Goal: Transaction & Acquisition: Purchase product/service

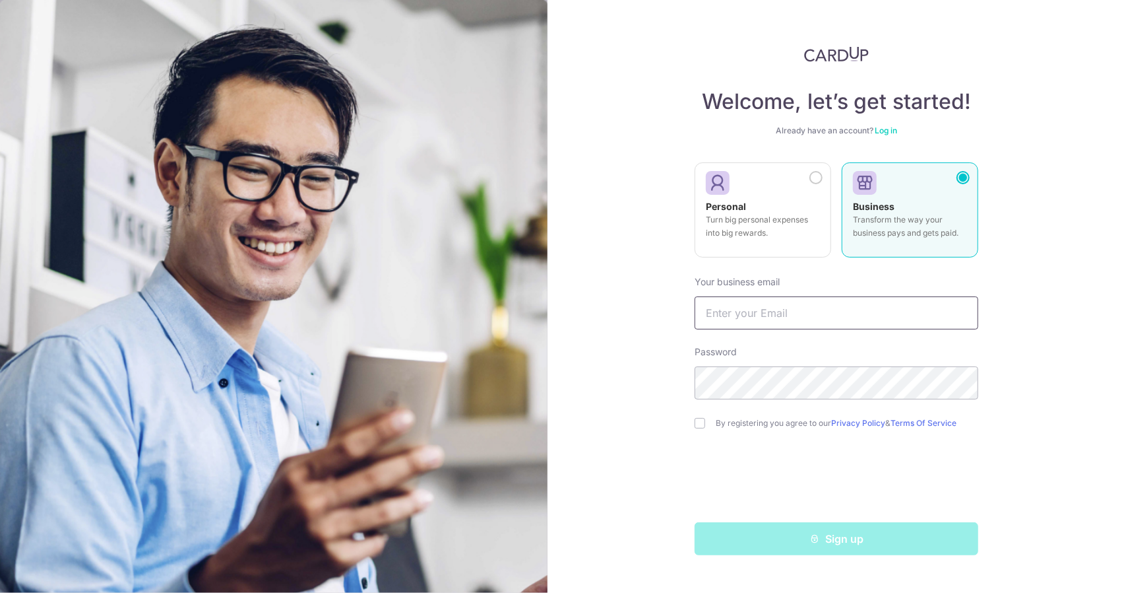
click at [822, 315] on input "text" at bounding box center [837, 312] width 284 height 33
click at [886, 277] on div "Your business email" at bounding box center [837, 302] width 284 height 54
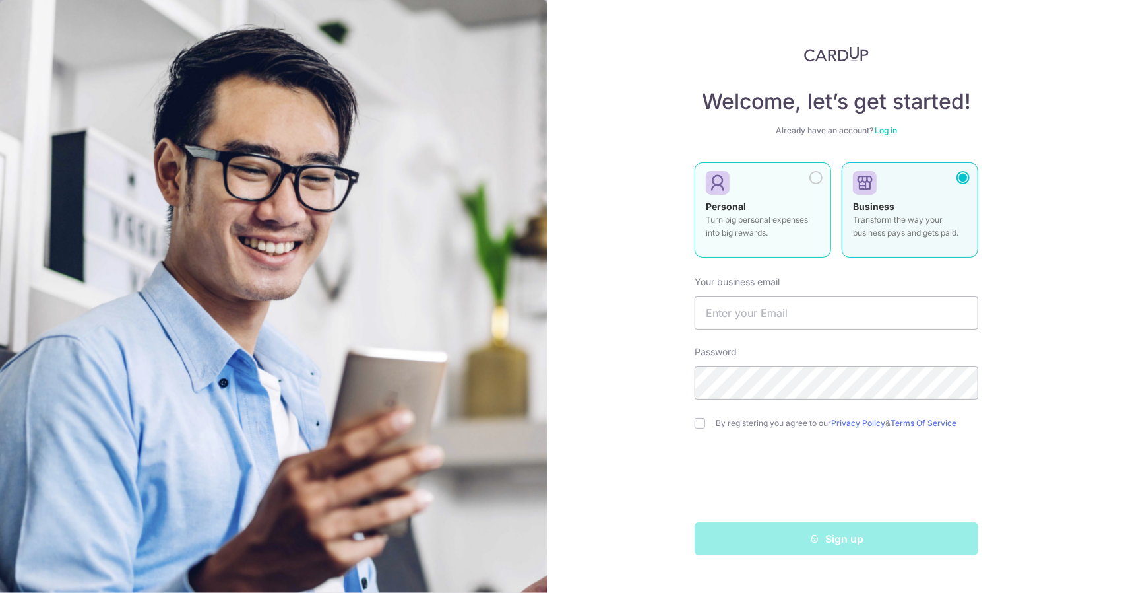
click at [812, 216] on p "Turn big personal expenses into big rewards." at bounding box center [763, 226] width 114 height 26
click at [953, 203] on div "Business Transform the way your business pays and gets paid." at bounding box center [910, 223] width 114 height 46
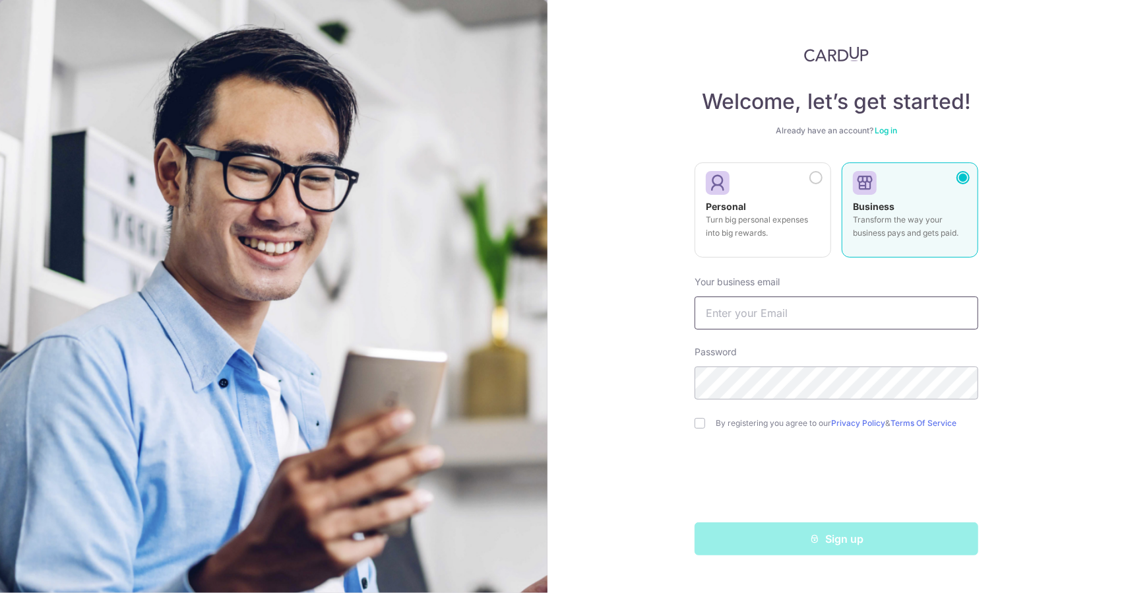
click at [832, 317] on input "text" at bounding box center [837, 312] width 284 height 33
click at [860, 307] on input "text" at bounding box center [837, 312] width 284 height 33
type input "jiangfayuan@hotmail.com"
click at [695, 418] on input "checkbox" at bounding box center [700, 423] width 11 height 11
checkbox input "true"
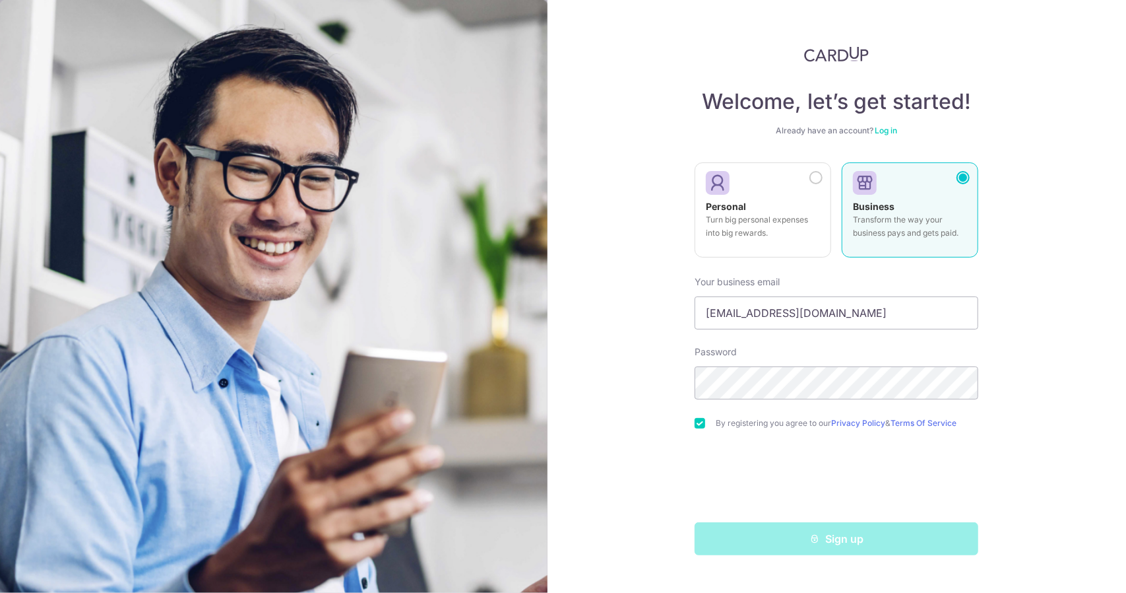
click at [864, 540] on div "Sign up" at bounding box center [837, 538] width 300 height 33
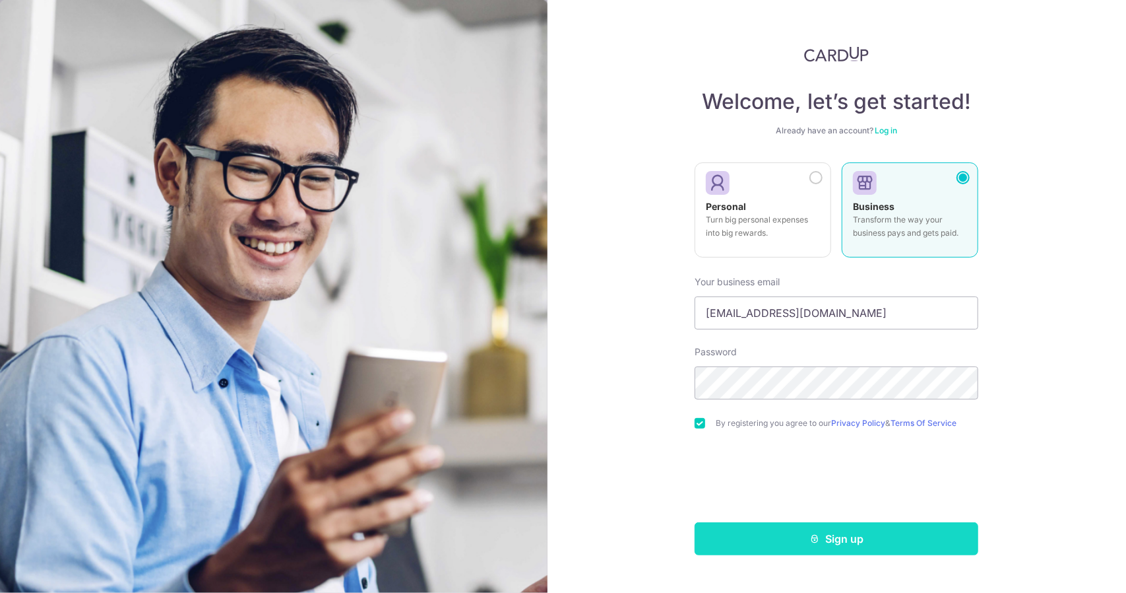
click at [854, 544] on button "Sign up" at bounding box center [837, 538] width 284 height 33
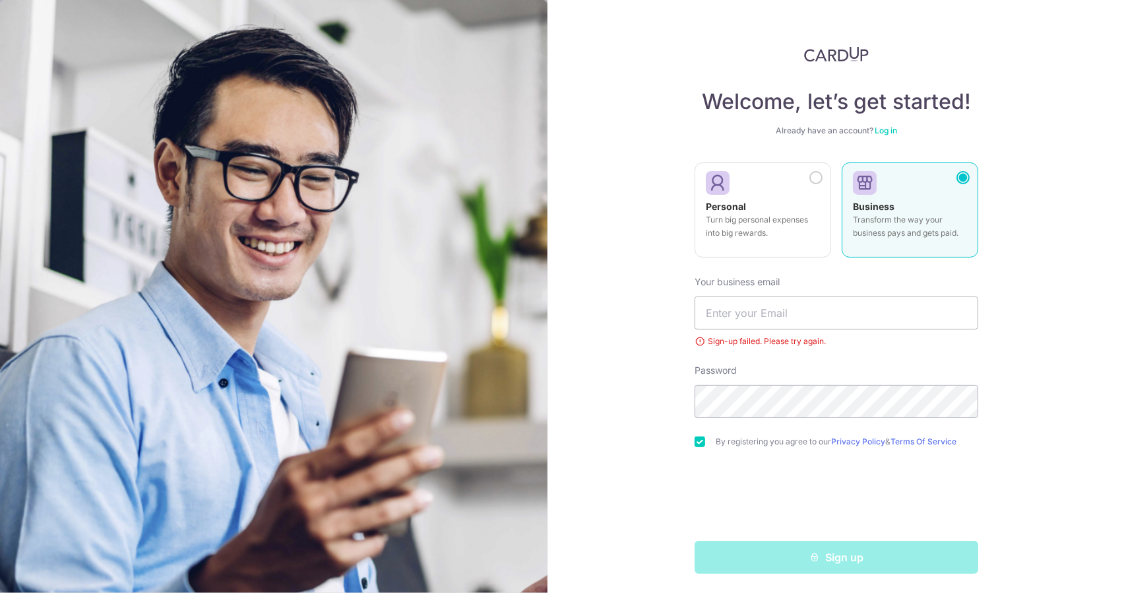
scroll to position [1, 0]
click at [779, 312] on input "text" at bounding box center [837, 311] width 284 height 33
click at [1029, 351] on div "Welcome, let’s get started! Already have an account? Log in Personal Turn big p…" at bounding box center [837, 296] width 579 height 593
click at [895, 126] on link "Log in" at bounding box center [886, 129] width 22 height 10
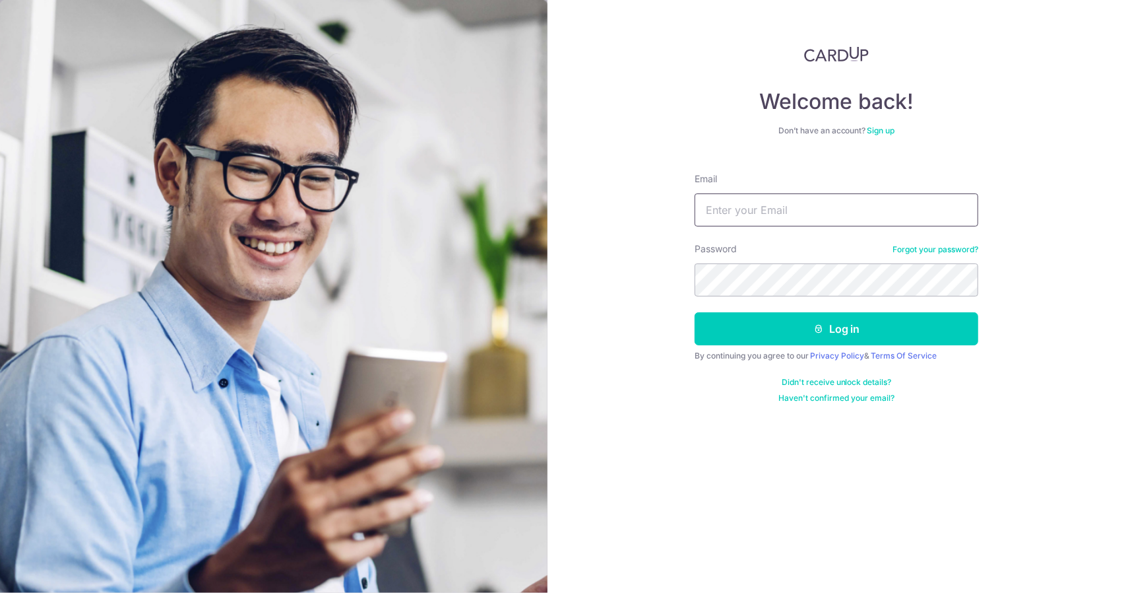
click at [846, 216] on input "Email" at bounding box center [837, 209] width 284 height 33
type input "jiangfayuan@hotmail.com"
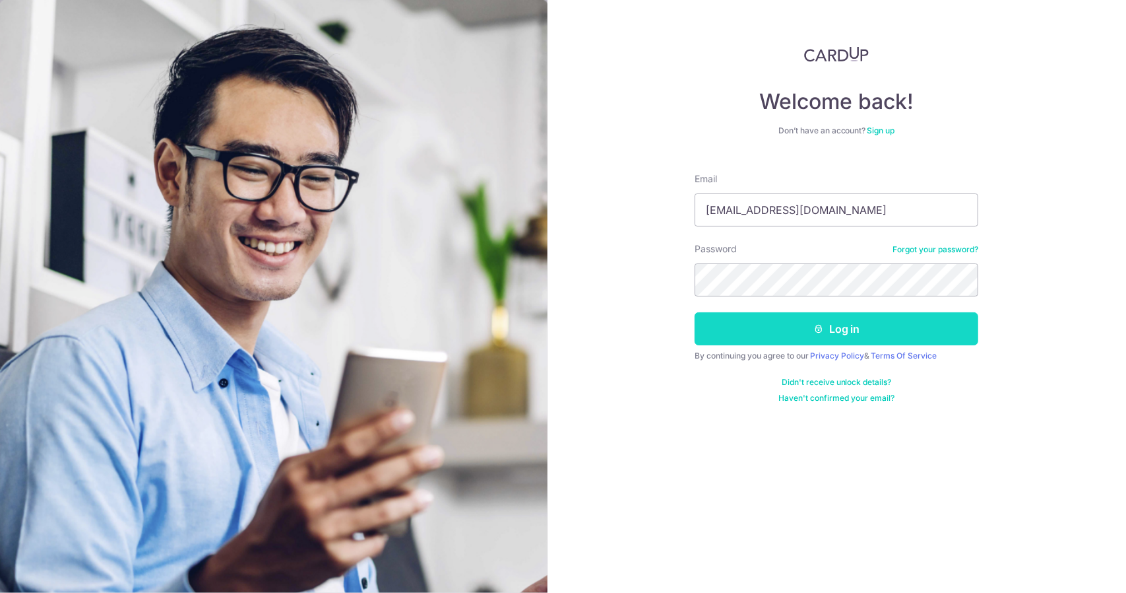
click at [856, 322] on button "Log in" at bounding box center [837, 328] width 284 height 33
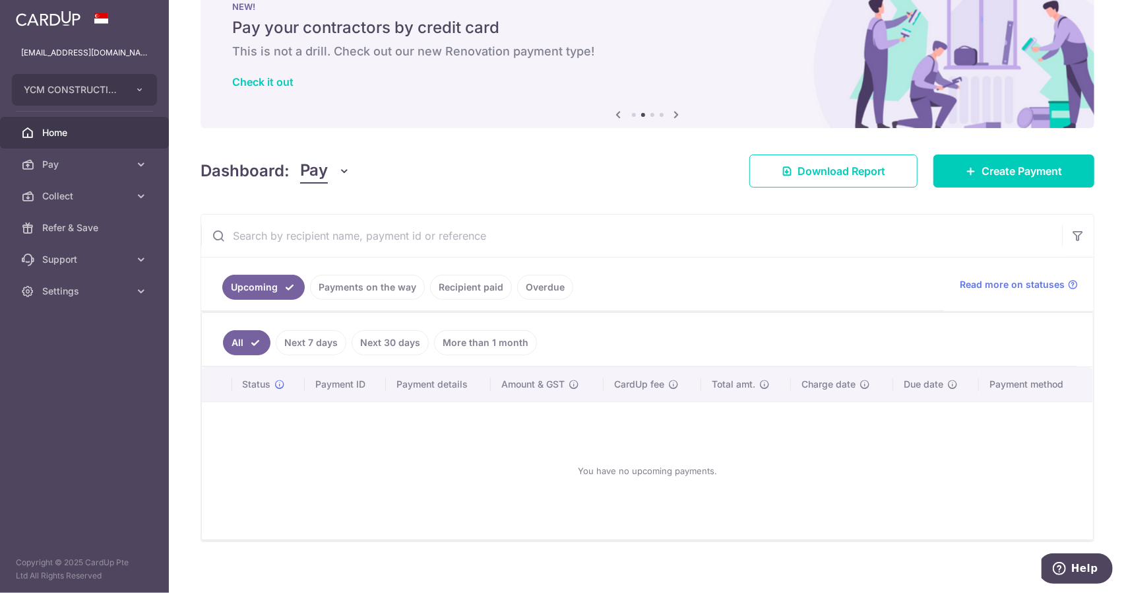
scroll to position [48, 0]
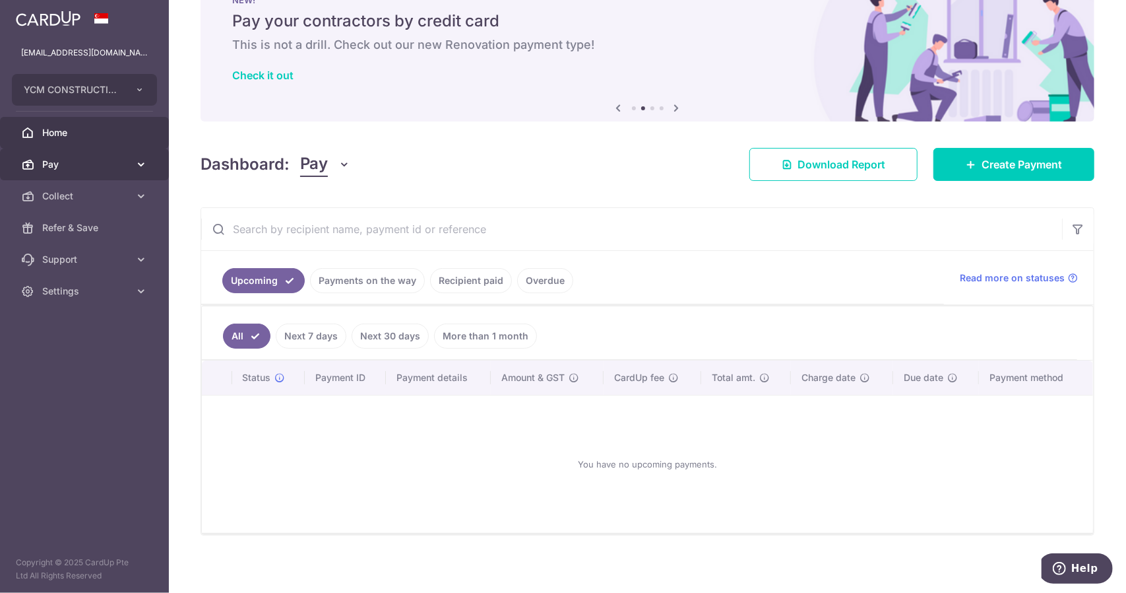
click at [95, 162] on span "Pay" at bounding box center [85, 164] width 87 height 13
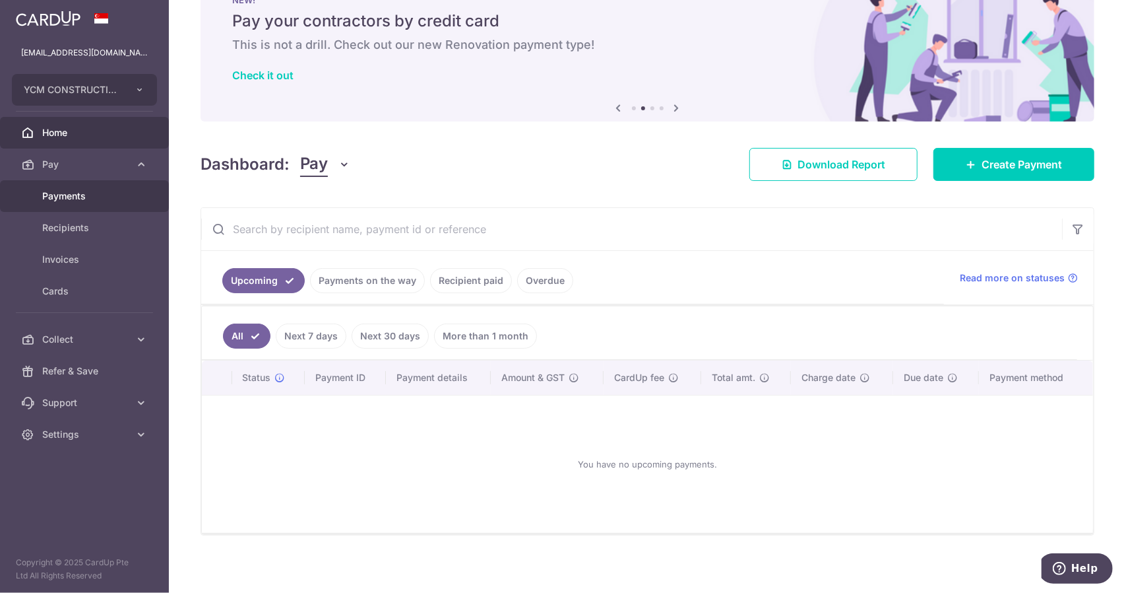
click at [112, 192] on span "Payments" at bounding box center [85, 195] width 87 height 13
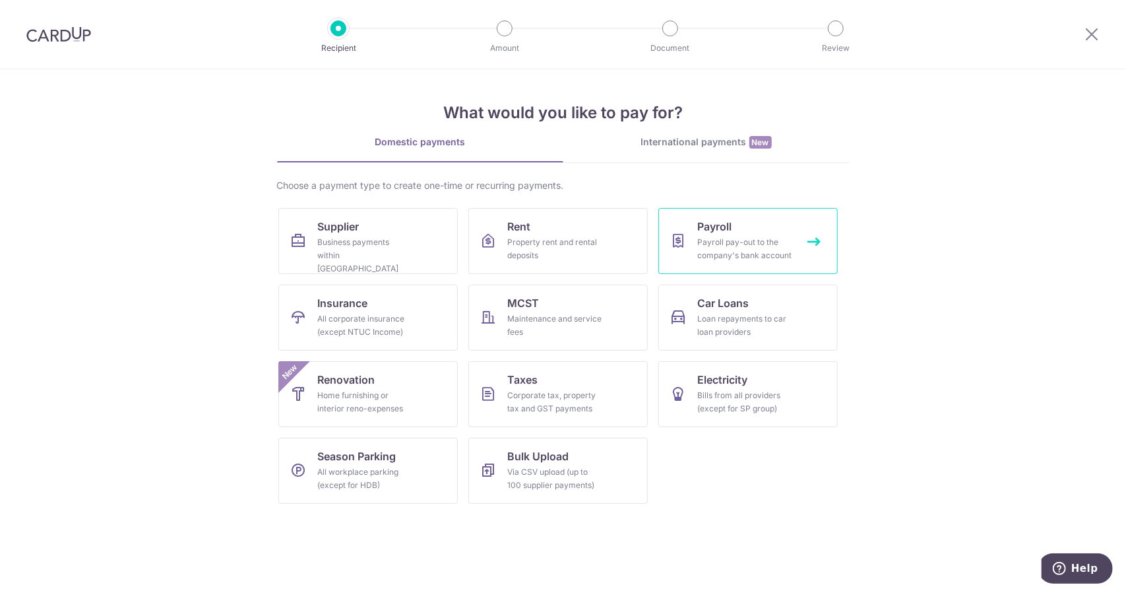
click at [760, 247] on div "Payroll pay-out to the company's bank account" at bounding box center [745, 249] width 95 height 26
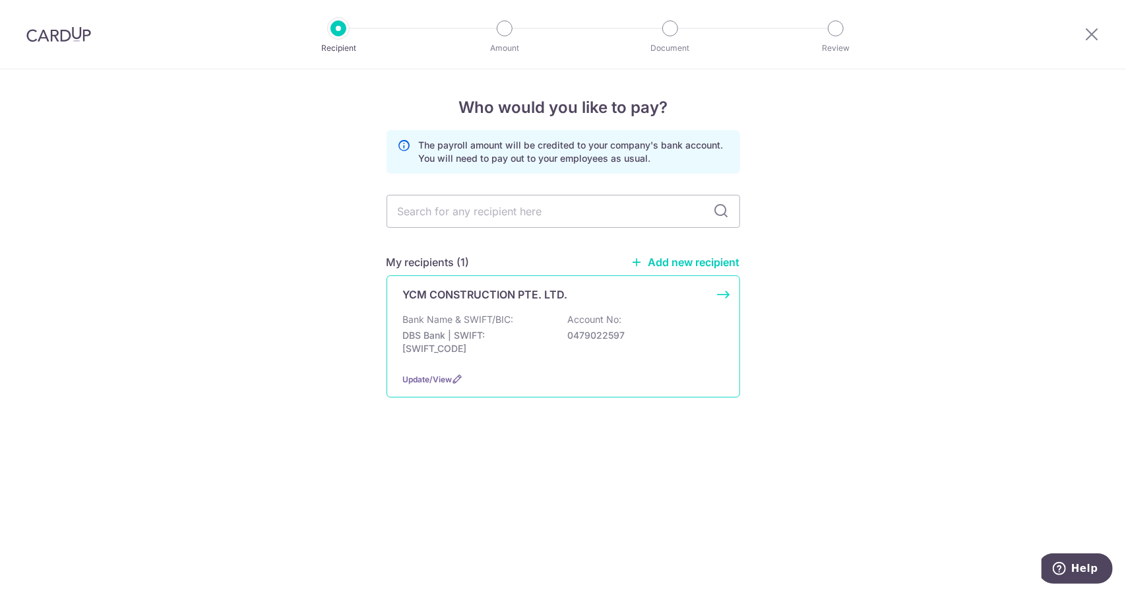
click at [606, 325] on div "Bank Name & SWIFT/BIC: DBS Bank | SWIFT: DBSSSGSGXXX Account No: 0479022597" at bounding box center [563, 337] width 321 height 49
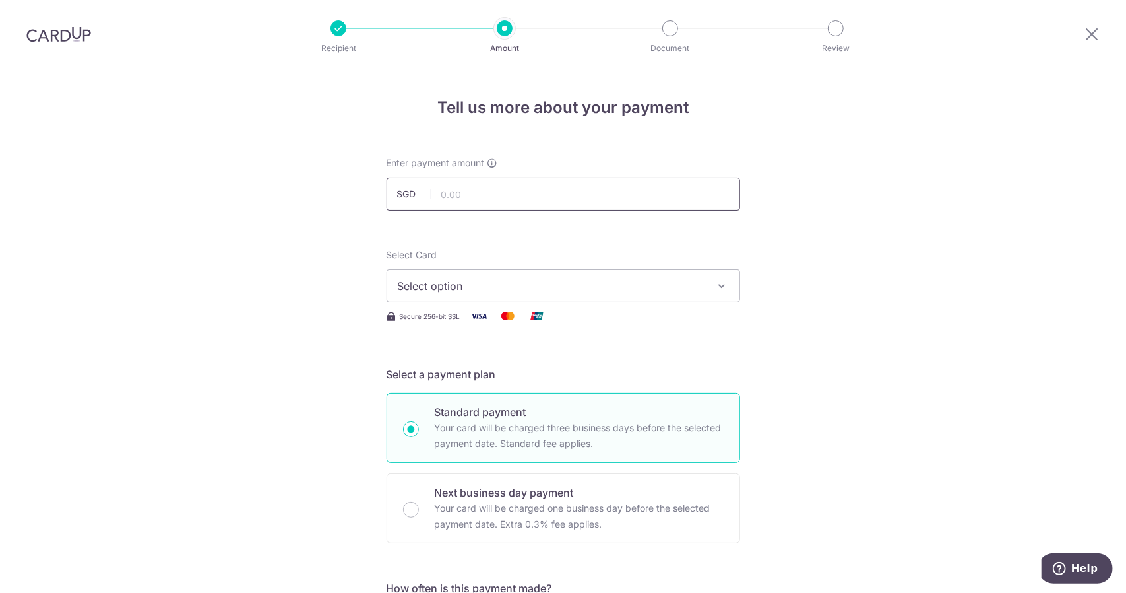
click at [502, 202] on input "text" at bounding box center [564, 193] width 354 height 33
click at [484, 192] on input "20,000.00" at bounding box center [564, 193] width 354 height 33
drag, startPoint x: 492, startPoint y: 192, endPoint x: 404, endPoint y: 191, distance: 87.8
click at [404, 191] on div "SGD 20,000.00 20000.00" at bounding box center [564, 193] width 354 height 33
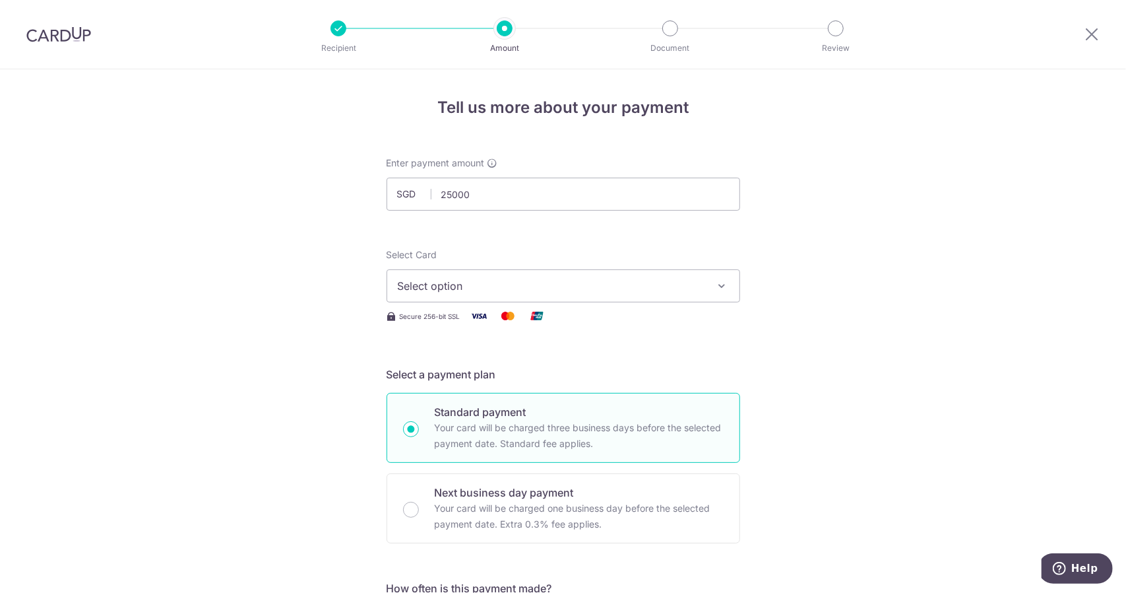
type input "25,000.00"
click at [542, 285] on span "Select option" at bounding box center [551, 286] width 307 height 16
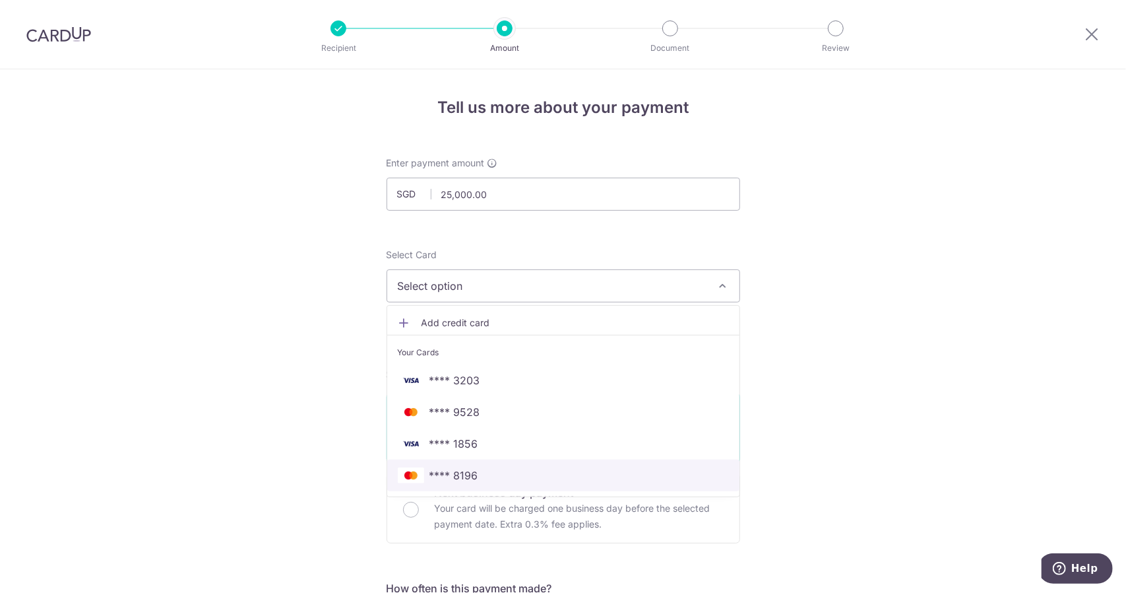
click at [496, 469] on span "**** 8196" at bounding box center [563, 475] width 331 height 16
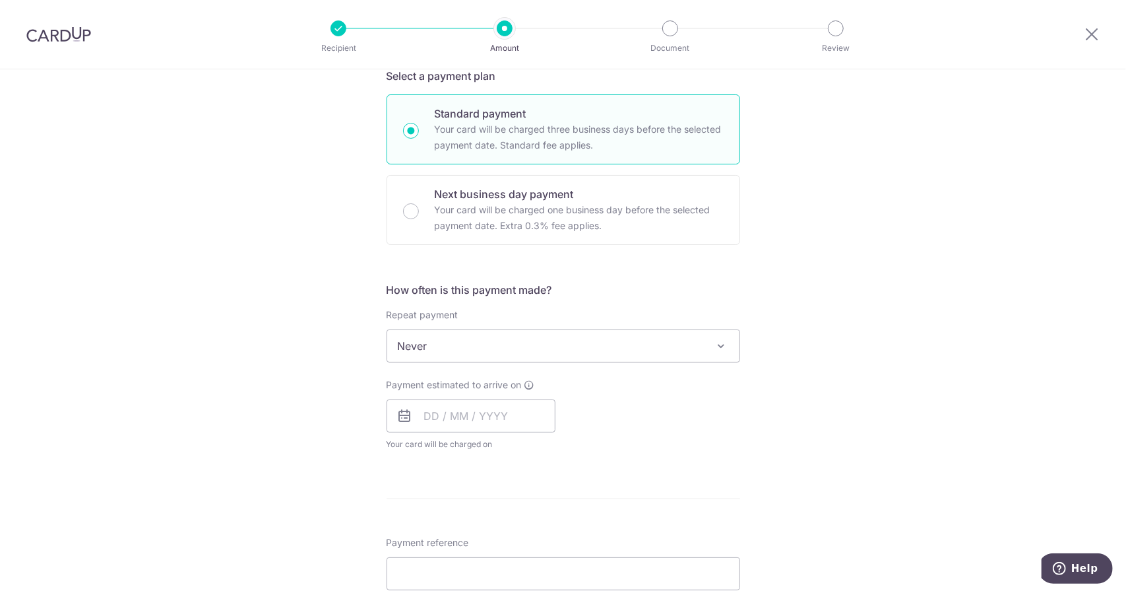
scroll to position [462, 0]
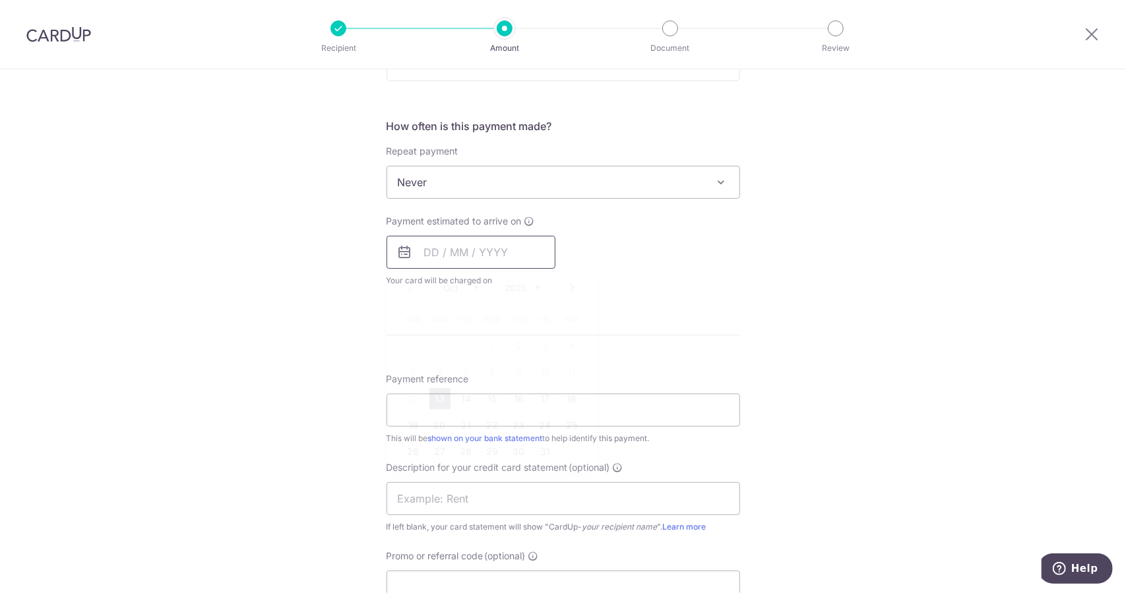
click at [487, 259] on input "text" at bounding box center [471, 252] width 169 height 33
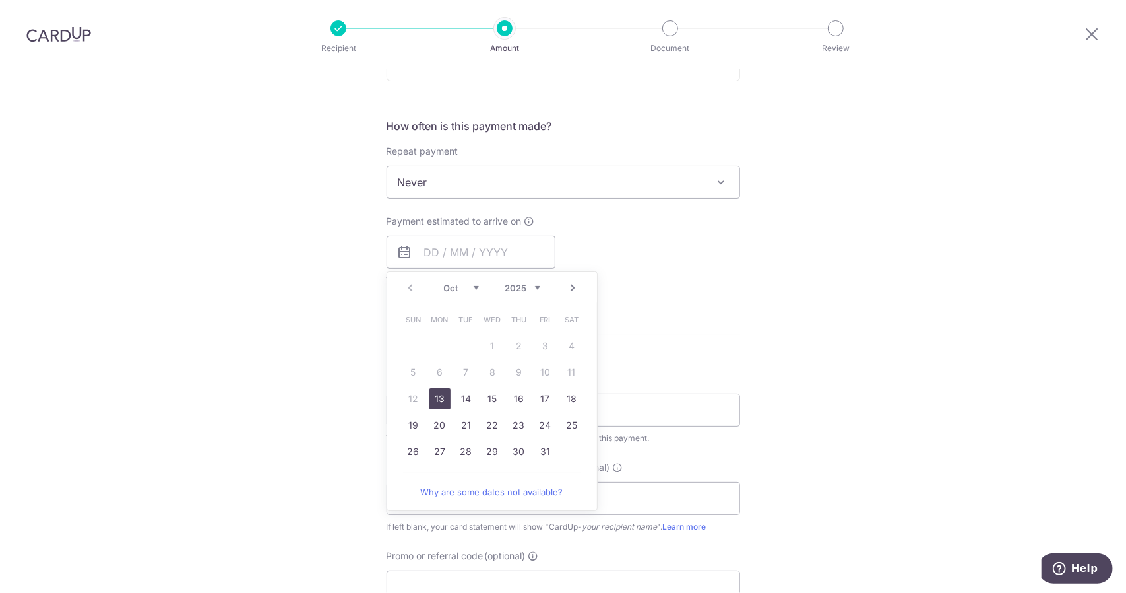
click at [438, 396] on link "13" at bounding box center [440, 398] width 21 height 21
type input "13/10/2025"
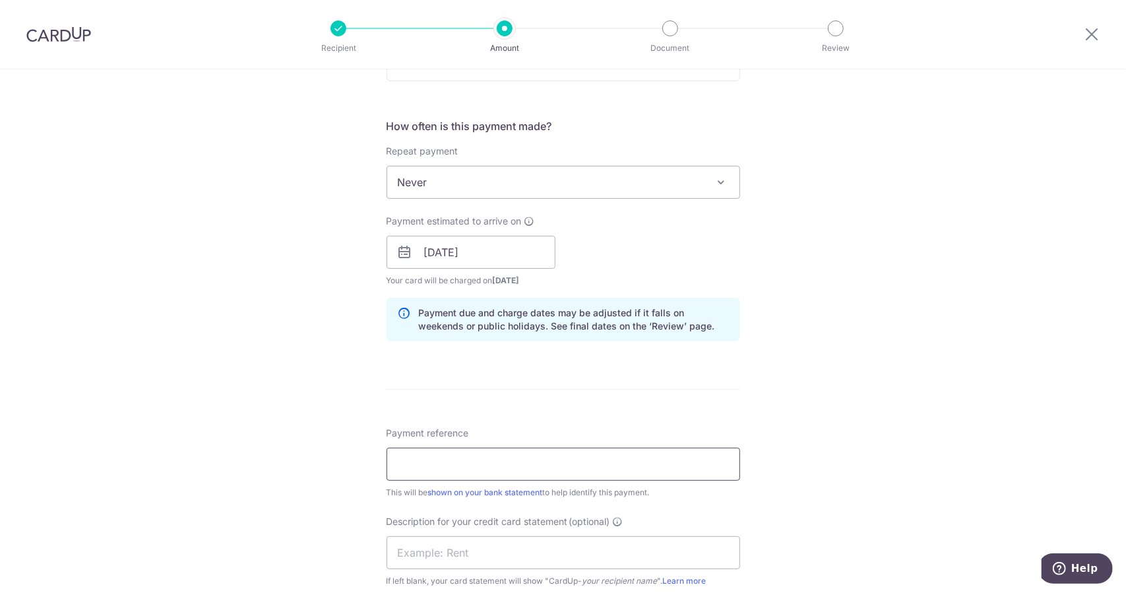
click at [622, 461] on input "Payment reference" at bounding box center [564, 463] width 354 height 33
type input "card up- Jiang"
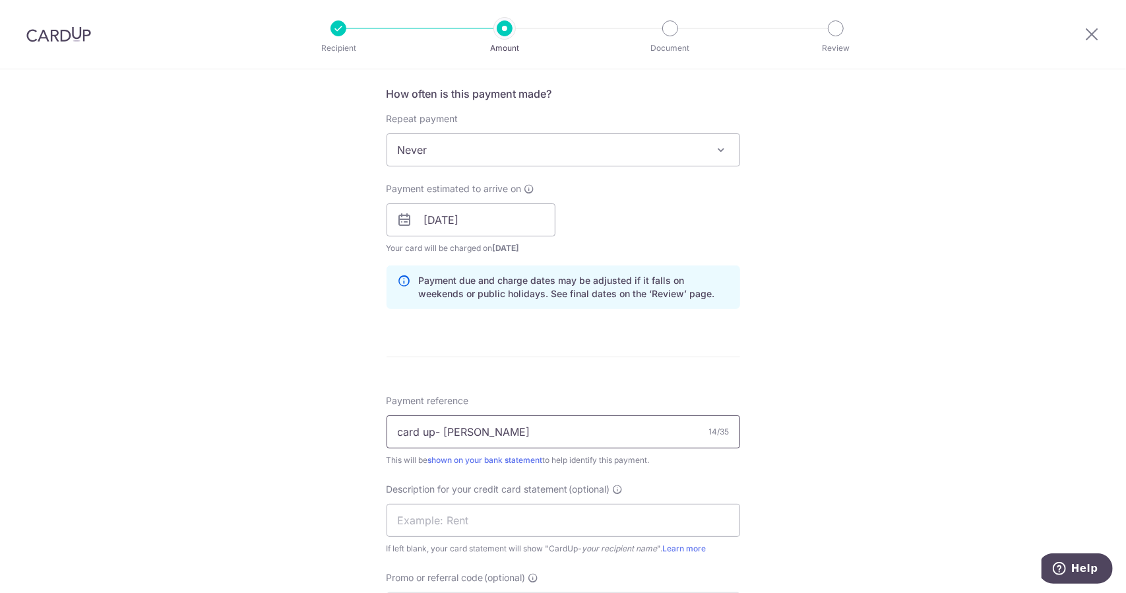
scroll to position [660, 0]
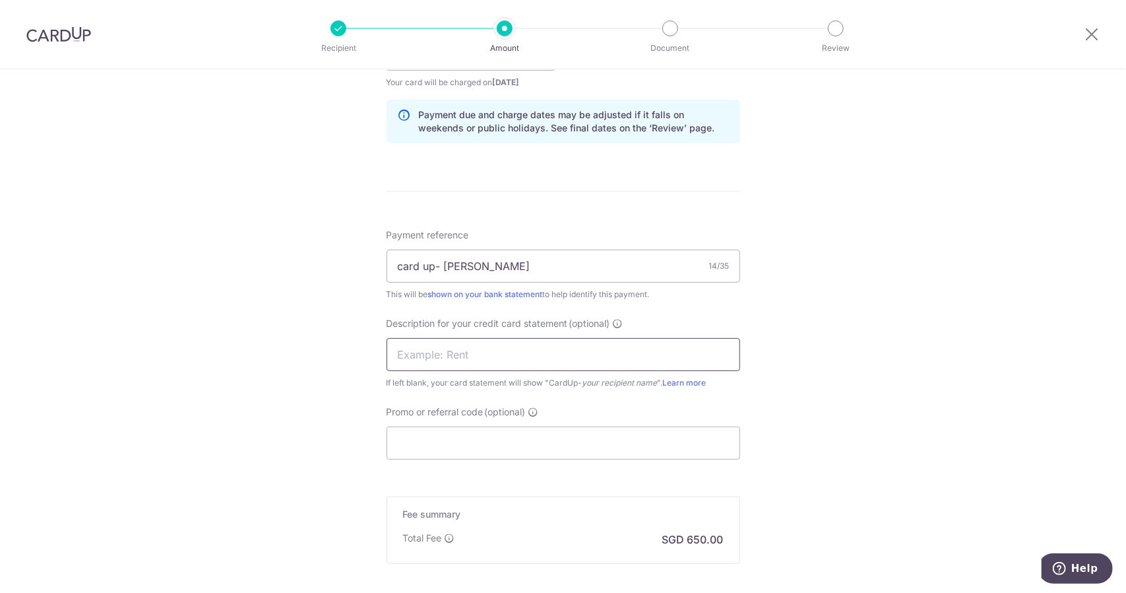
click at [556, 348] on input "text" at bounding box center [564, 354] width 354 height 33
type input "Cardup YCM"
click at [670, 410] on div "Promo or referral code (optional) The discounted fee will be shown on the revie…" at bounding box center [564, 432] width 354 height 54
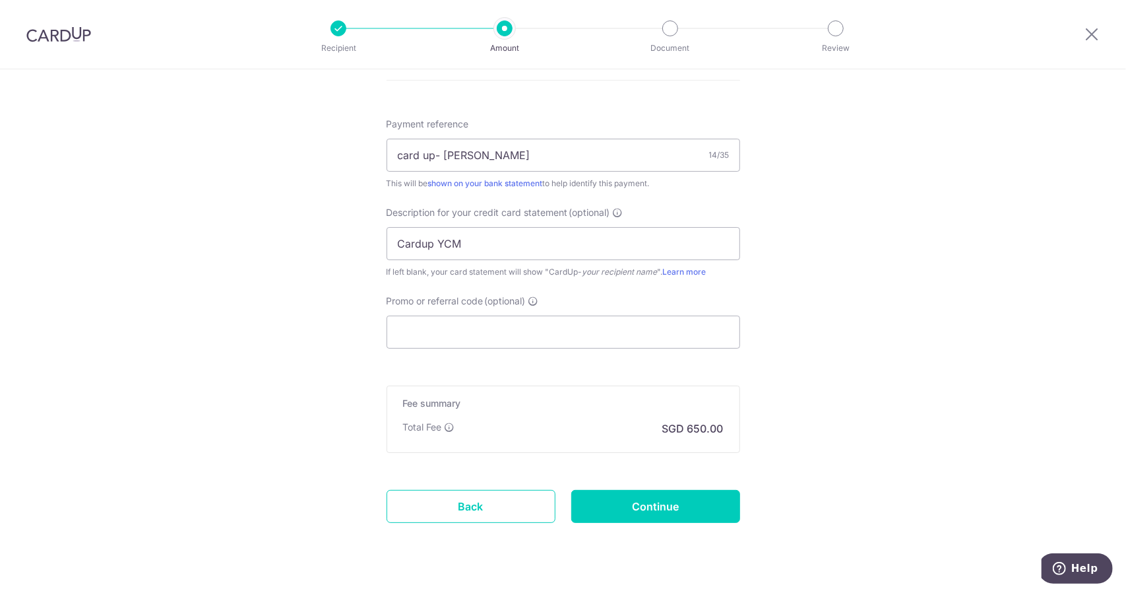
scroll to position [792, 0]
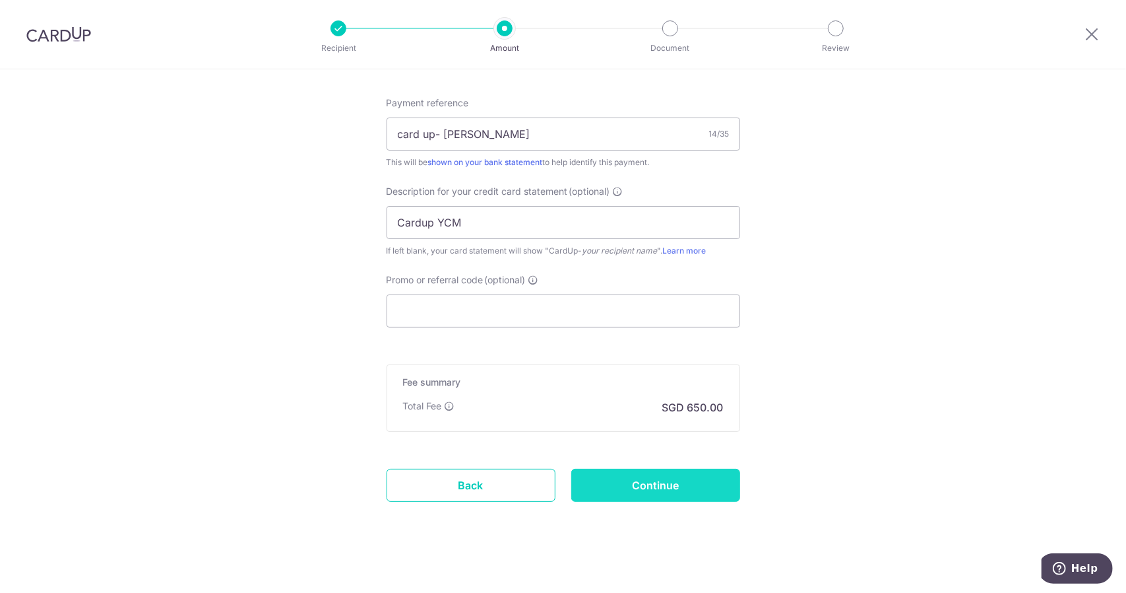
click at [645, 480] on input "Continue" at bounding box center [655, 484] width 169 height 33
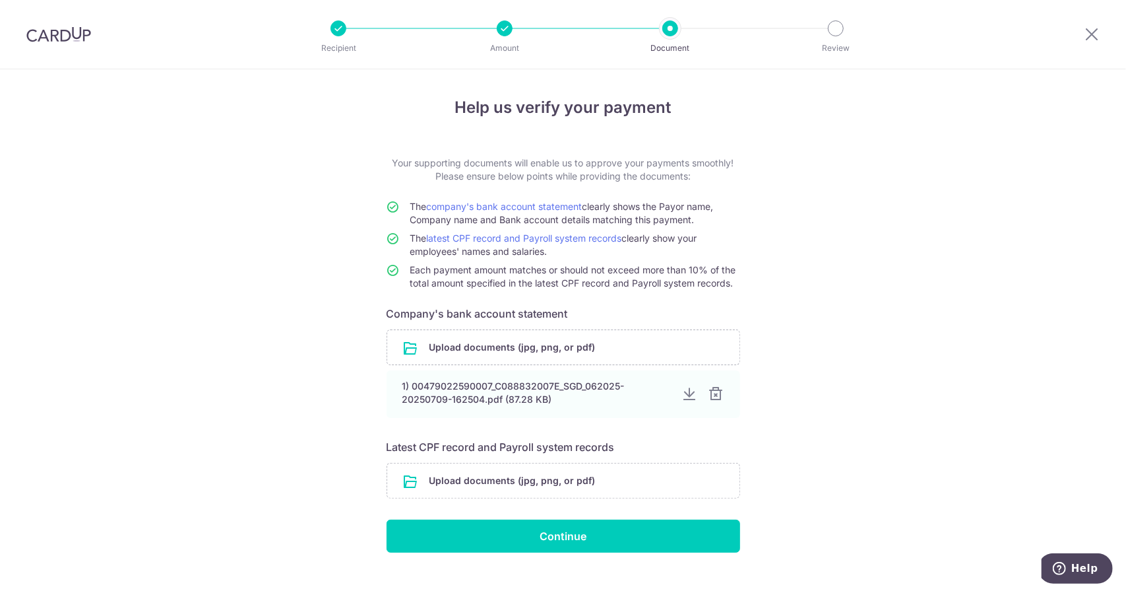
click at [713, 397] on div at bounding box center [717, 394] width 16 height 16
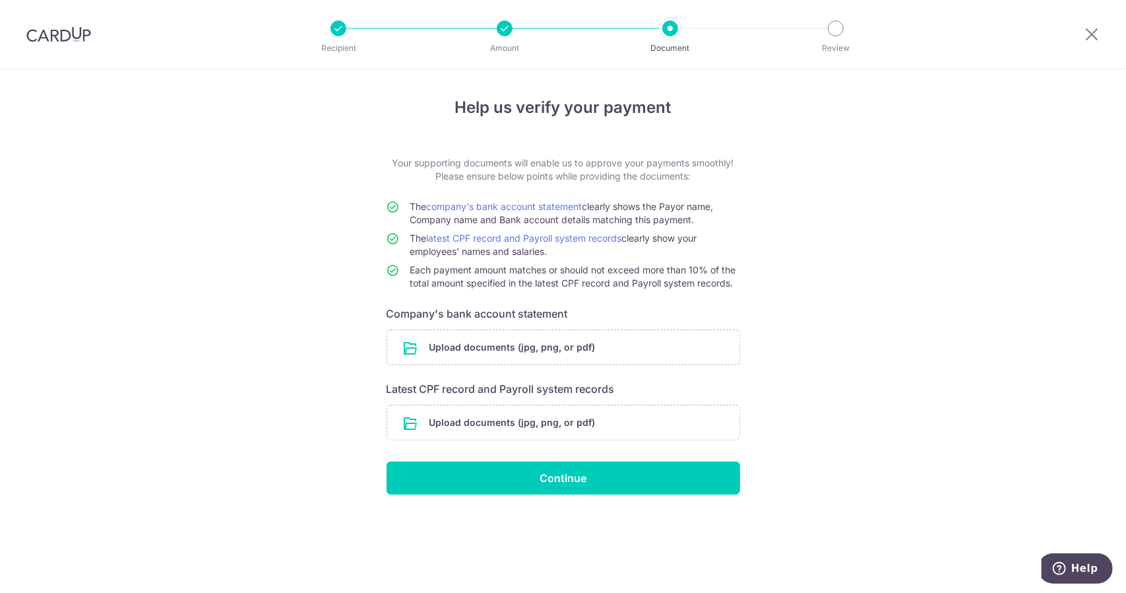
click at [841, 378] on div "Help us verify your payment Your supporting documents will enable us to approve…" at bounding box center [563, 330] width 1126 height 523
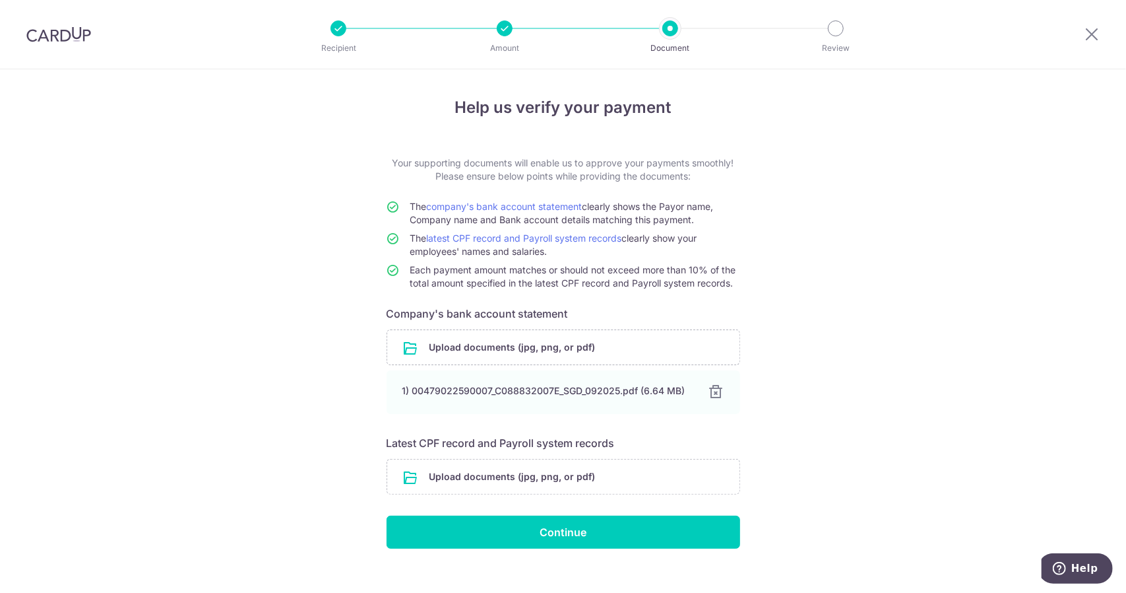
click at [862, 345] on div "Help us verify your payment Your supporting documents will enable us to approve…" at bounding box center [563, 339] width 1126 height 541
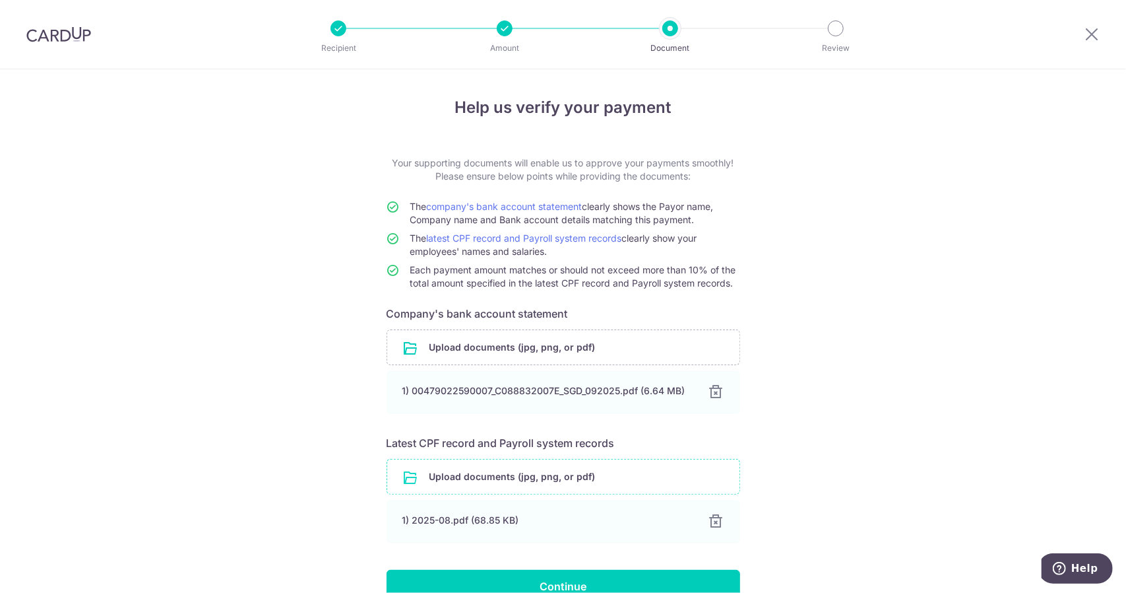
click at [665, 479] on input "file" at bounding box center [563, 476] width 352 height 34
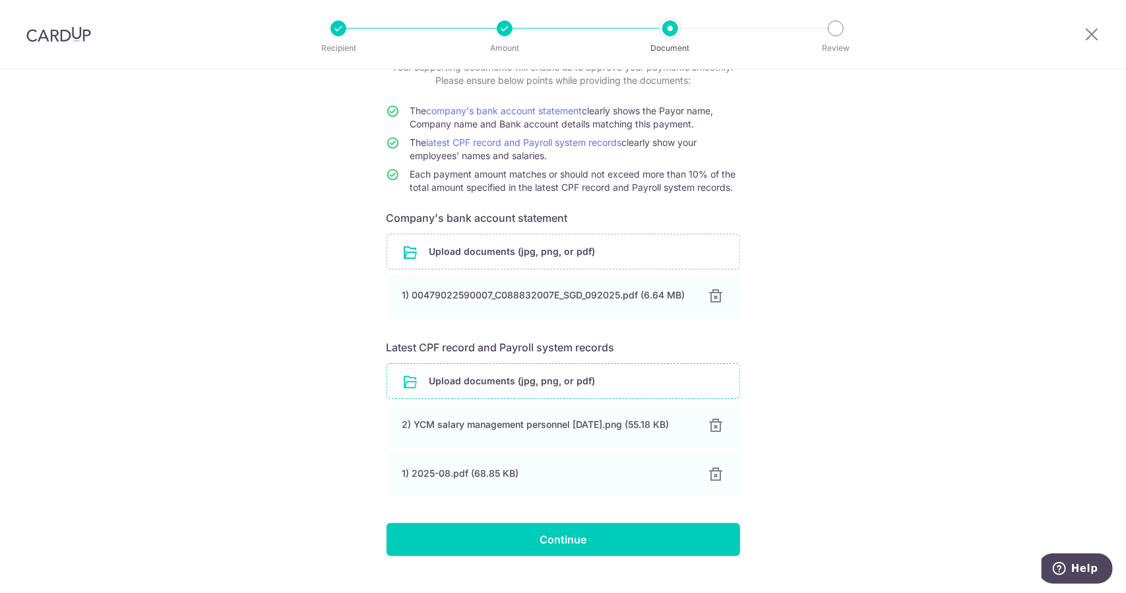
scroll to position [119, 0]
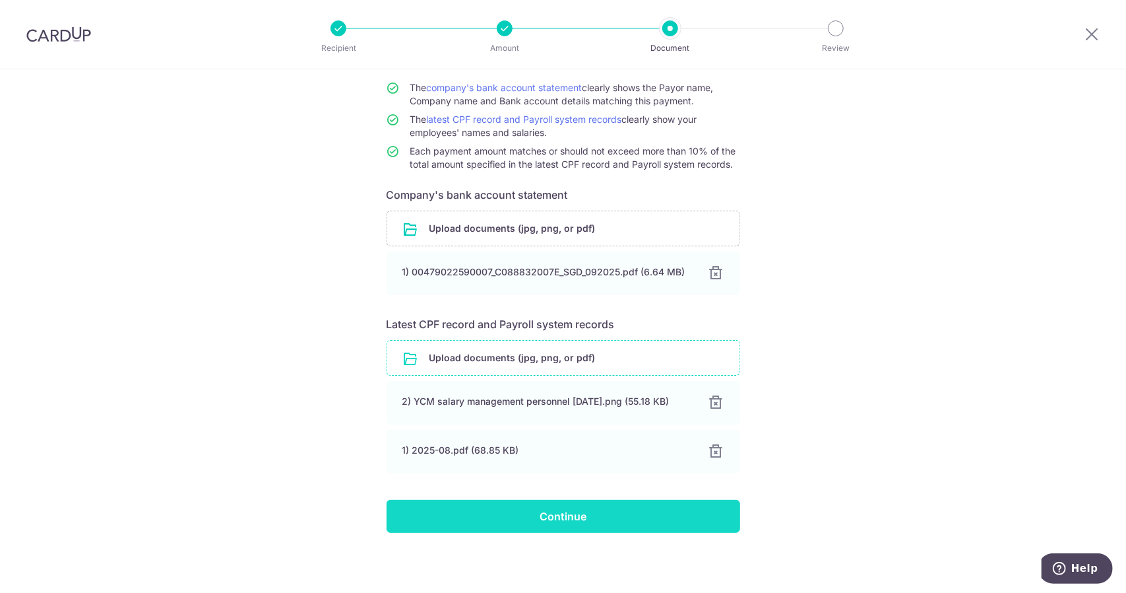
click at [610, 515] on input "Continue" at bounding box center [564, 515] width 354 height 33
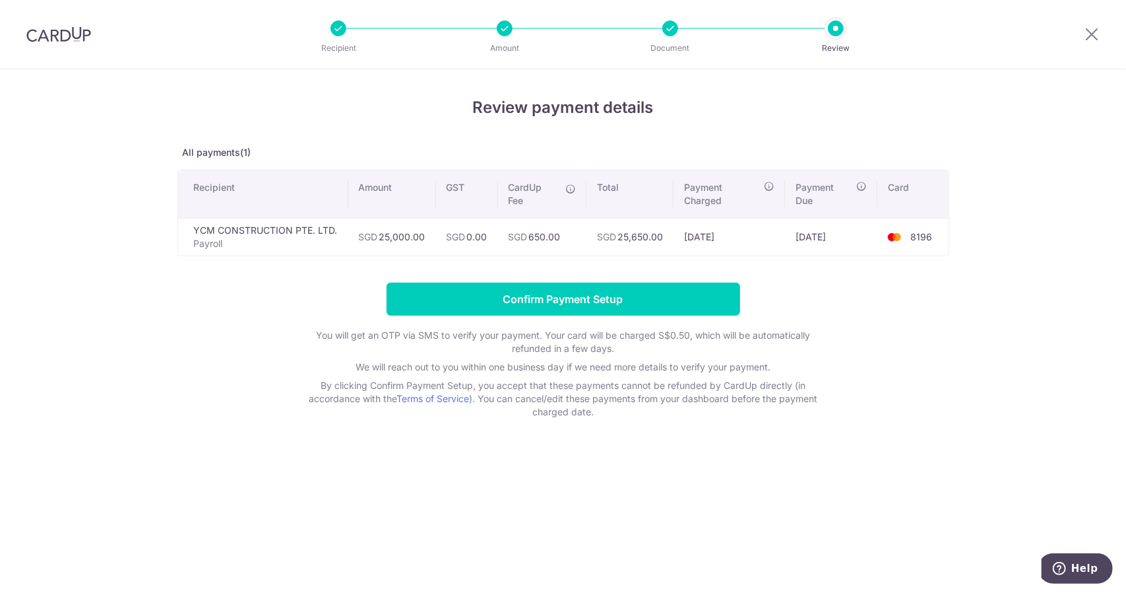
drag, startPoint x: 812, startPoint y: 236, endPoint x: 820, endPoint y: 237, distance: 7.3
click at [820, 237] on td "13/10/2025" at bounding box center [831, 237] width 92 height 38
click at [833, 266] on div "Review payment details All payments(1) Recipient Amount GST CardUp Fee Total Pa…" at bounding box center [563, 257] width 772 height 323
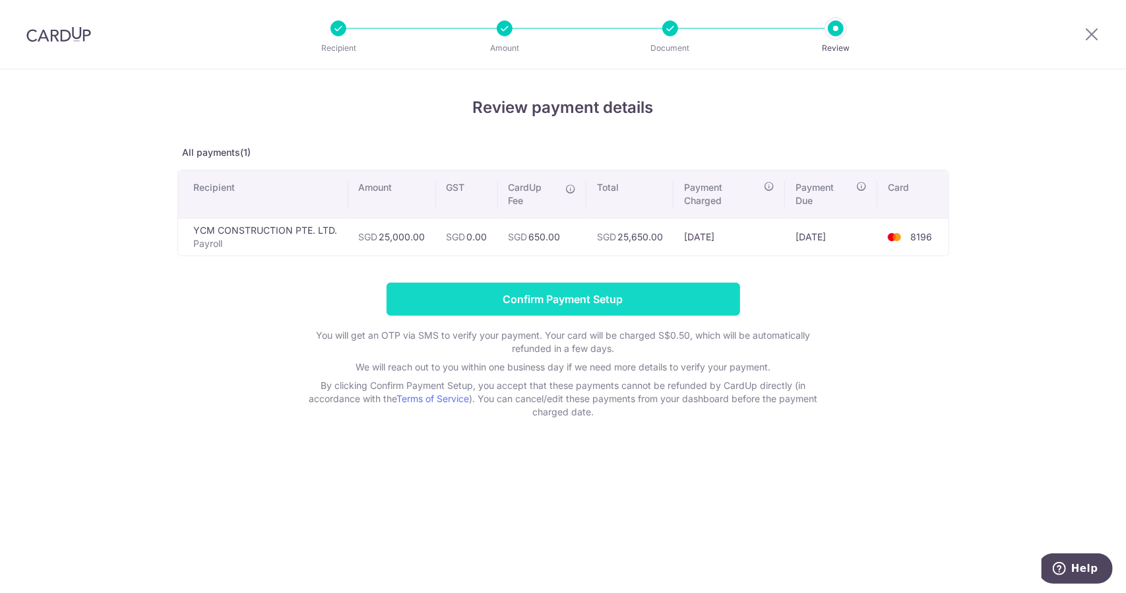
click at [593, 300] on input "Confirm Payment Setup" at bounding box center [564, 298] width 354 height 33
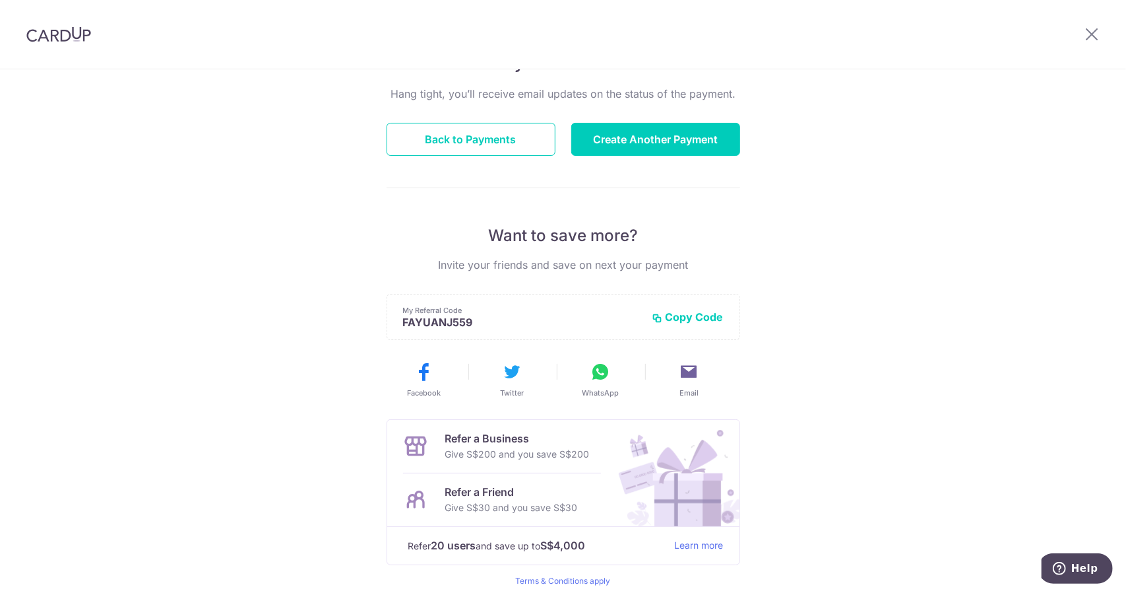
scroll to position [132, 0]
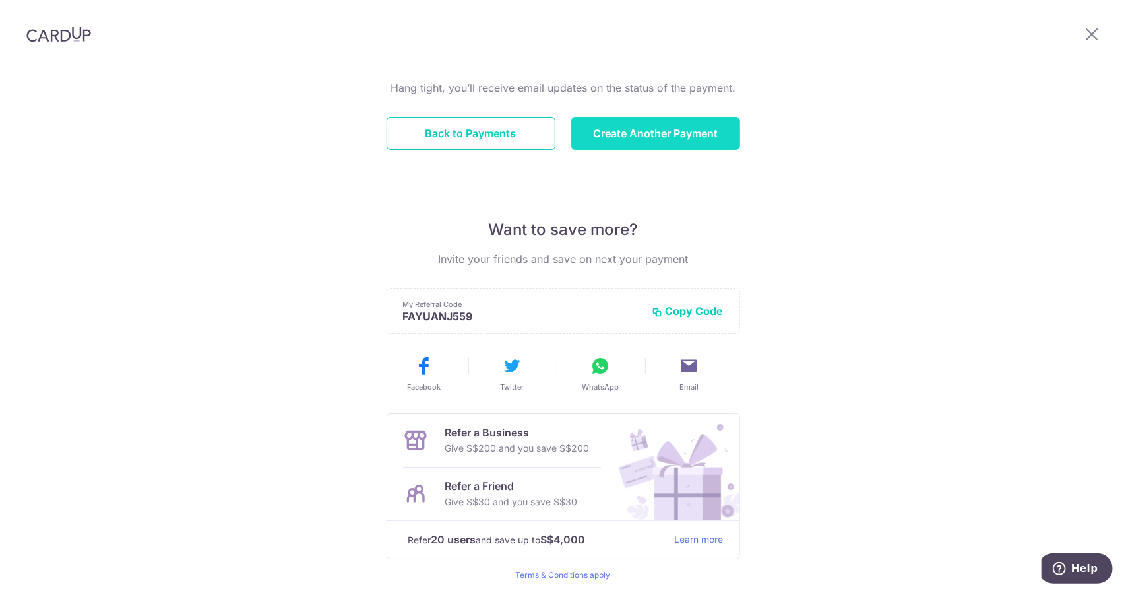
click at [664, 143] on button "Create Another Payment" at bounding box center [655, 133] width 169 height 33
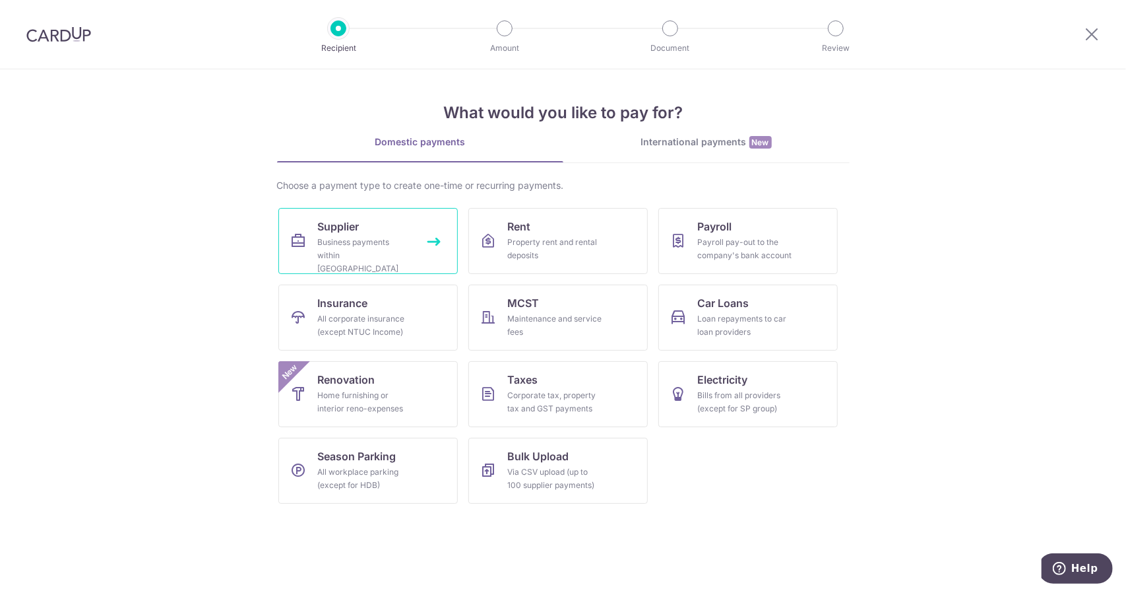
click at [389, 250] on div "Business payments within [GEOGRAPHIC_DATA]" at bounding box center [365, 256] width 95 height 40
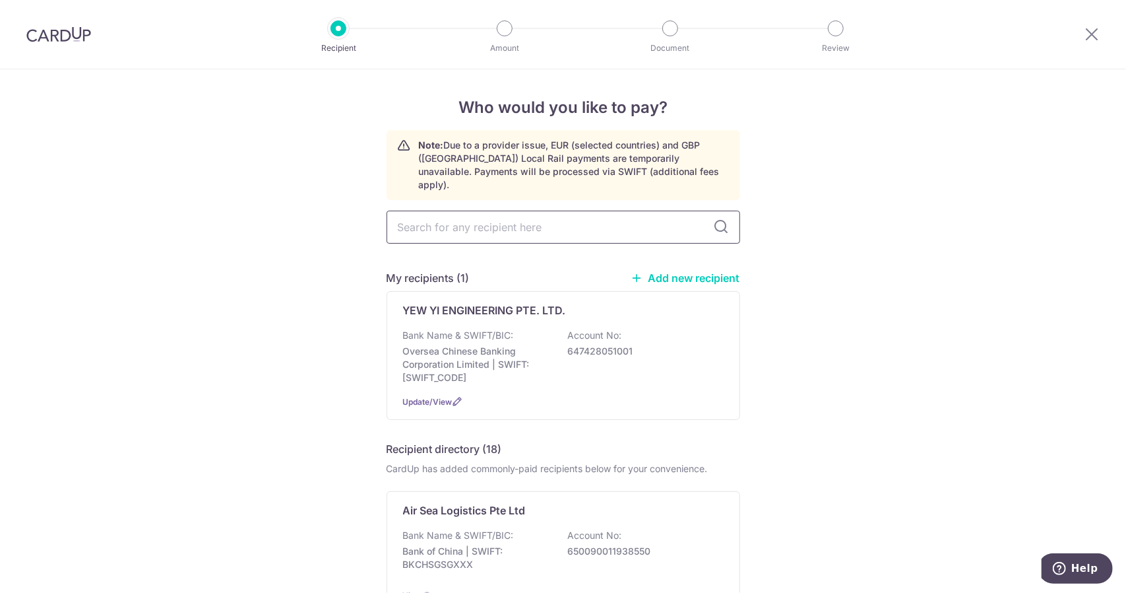
click at [584, 210] on input "text" at bounding box center [564, 226] width 354 height 33
